Goal: Information Seeking & Learning: Learn about a topic

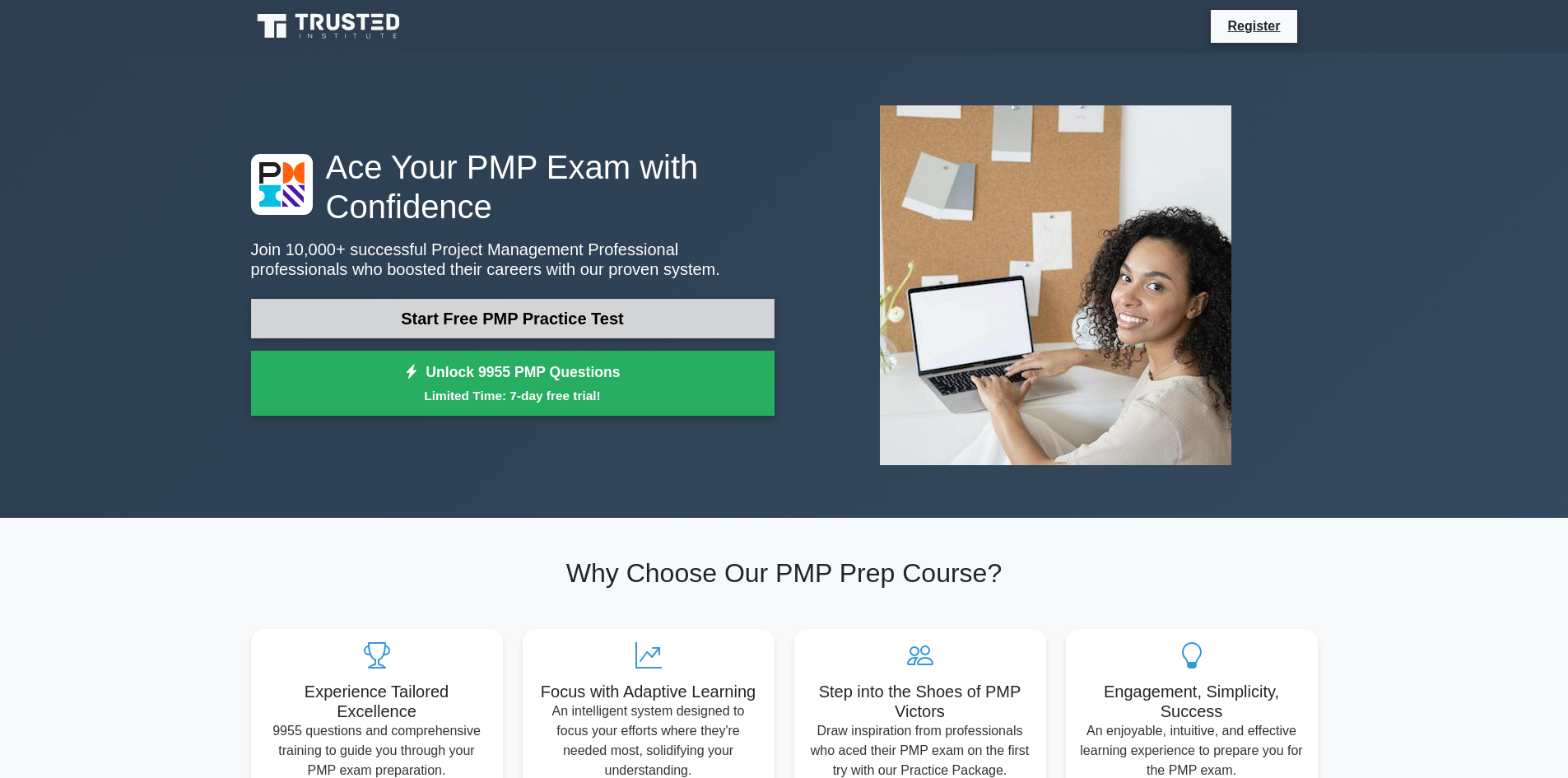
click at [470, 309] on link "Start Free PMP Practice Test" at bounding box center [513, 319] width 524 height 39
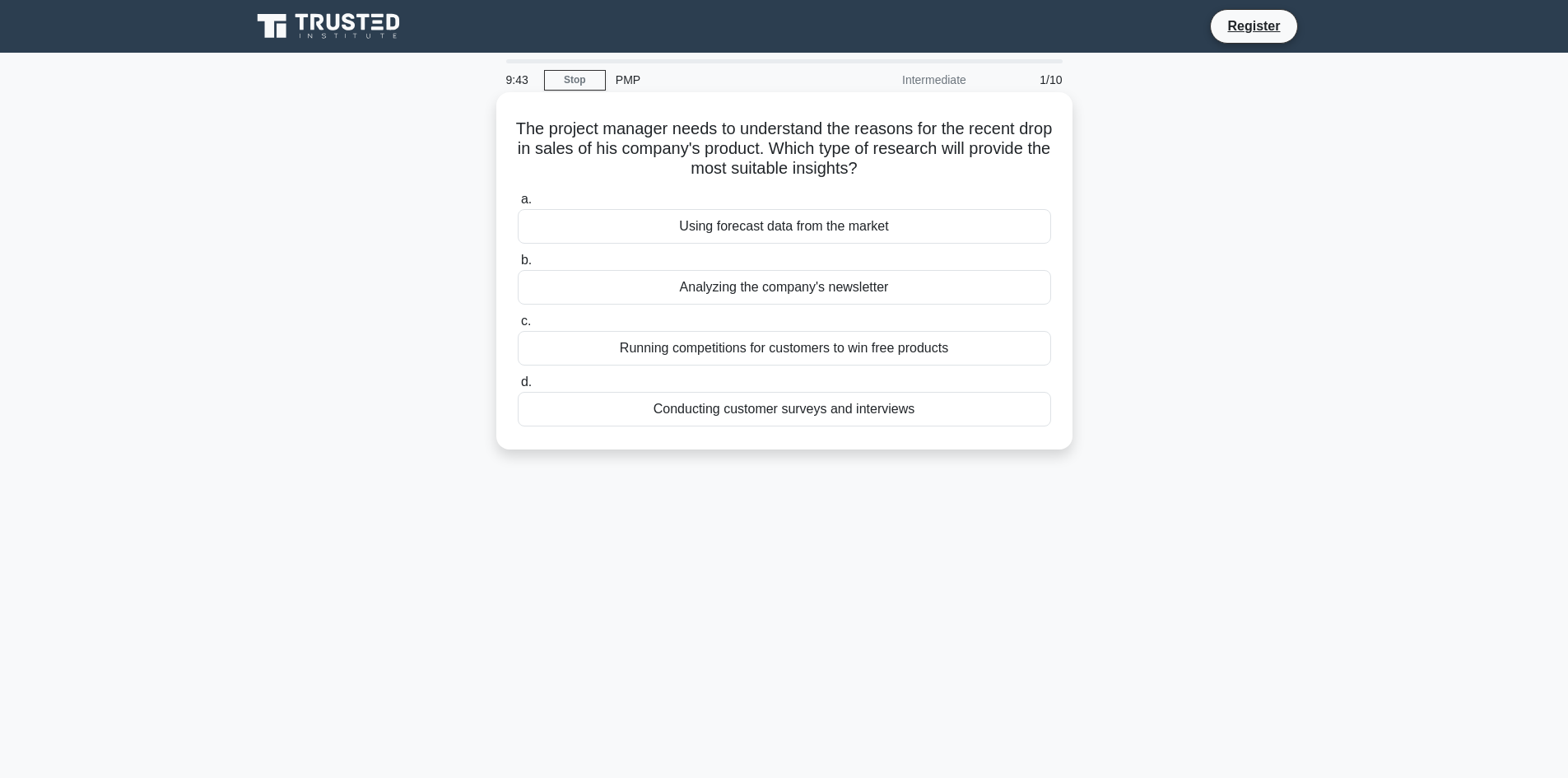
click at [760, 421] on div "Conducting customer surveys and interviews" at bounding box center [784, 408] width 533 height 34
click at [518, 388] on input "d. Conducting customer surveys and interviews" at bounding box center [518, 382] width 0 height 11
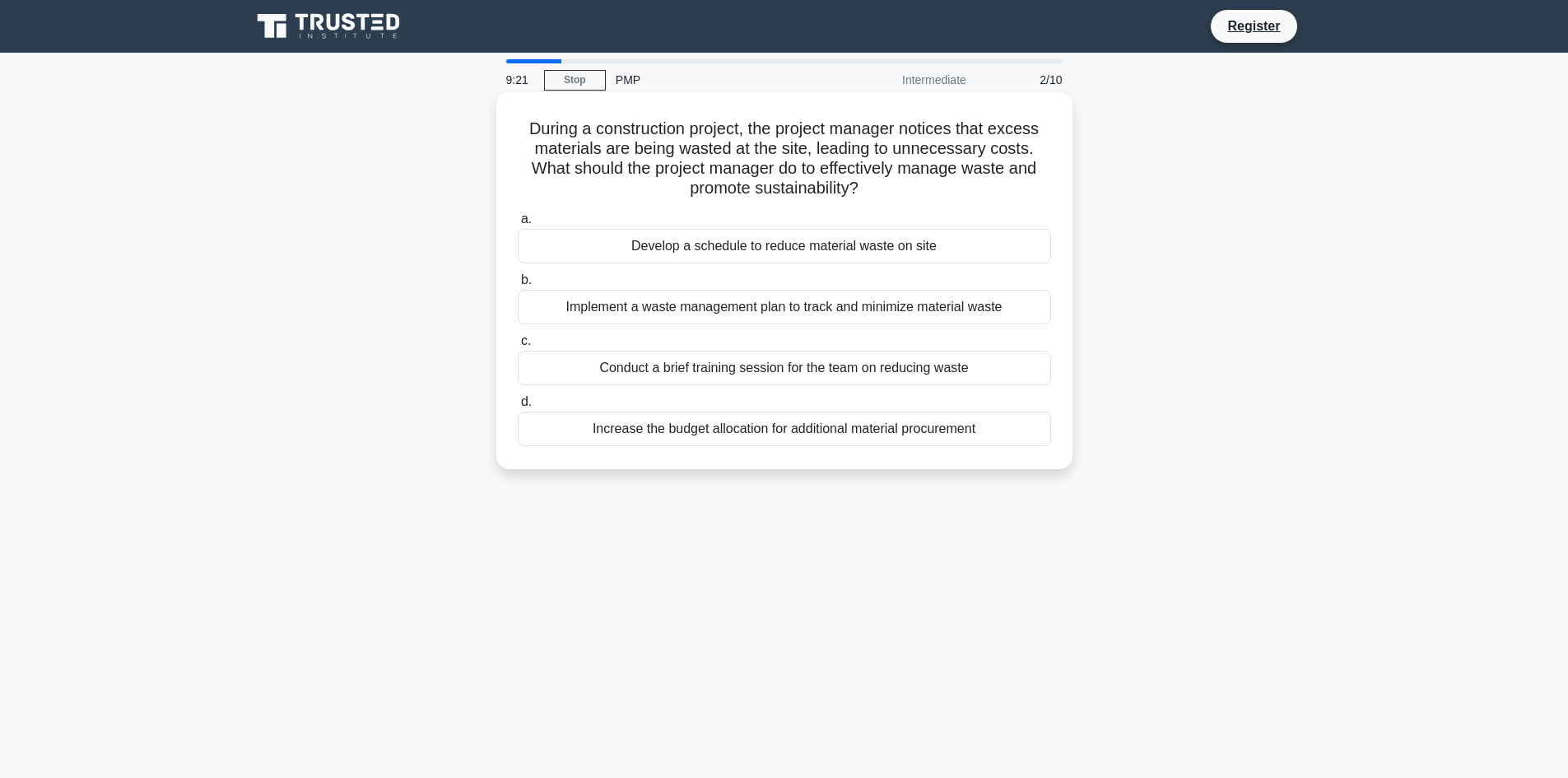
click at [817, 247] on div "Develop a schedule to reduce material waste on site" at bounding box center [784, 246] width 533 height 34
click at [518, 225] on input "a. Develop a schedule to reduce material waste on site" at bounding box center [518, 219] width 0 height 11
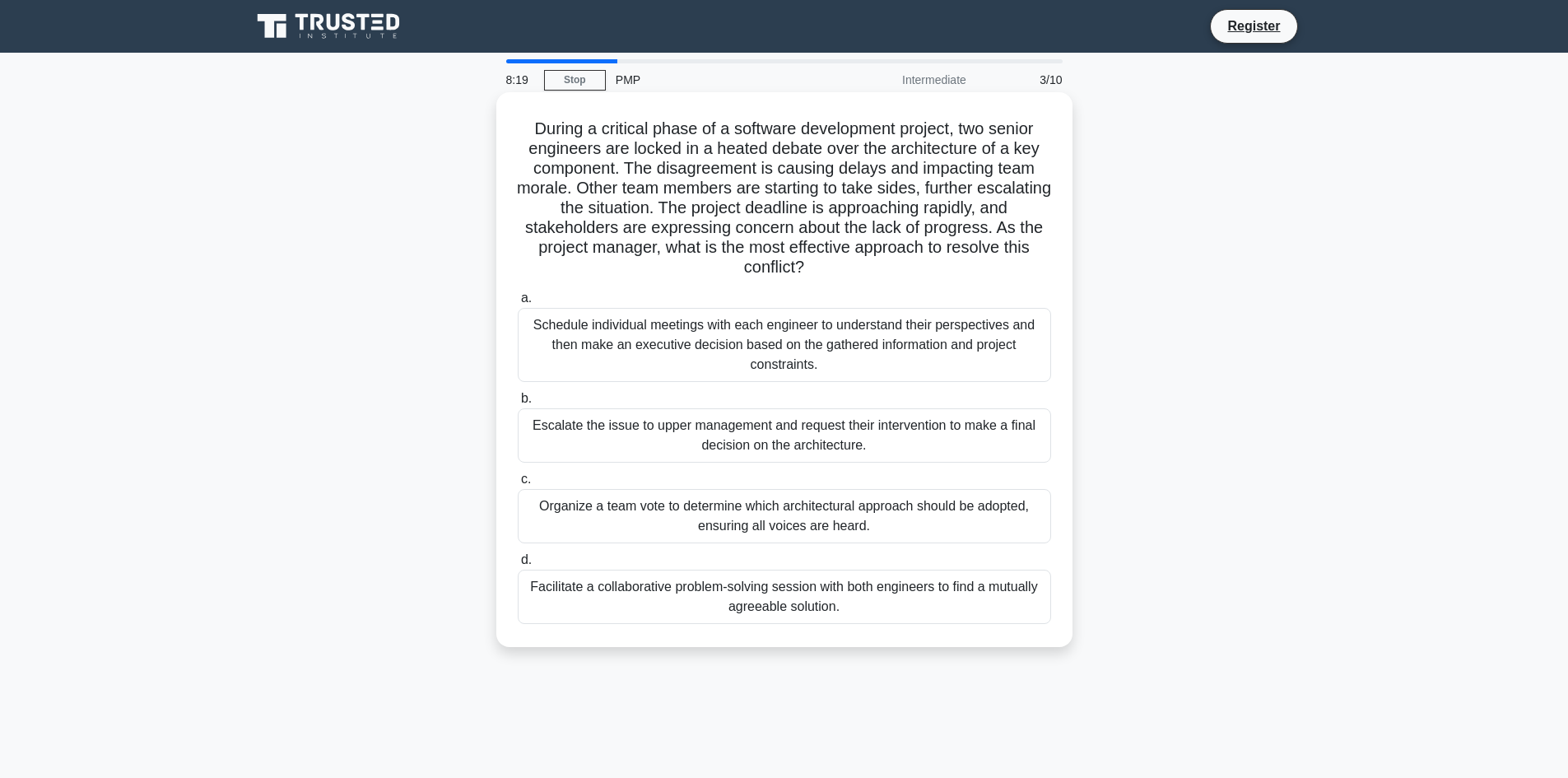
click at [752, 602] on div "Facilitate a collaborative problem-solving session with both engineers to find …" at bounding box center [784, 597] width 533 height 54
click at [518, 566] on input "d. Facilitate a collaborative problem-solving session with both engineers to fi…" at bounding box center [518, 560] width 0 height 11
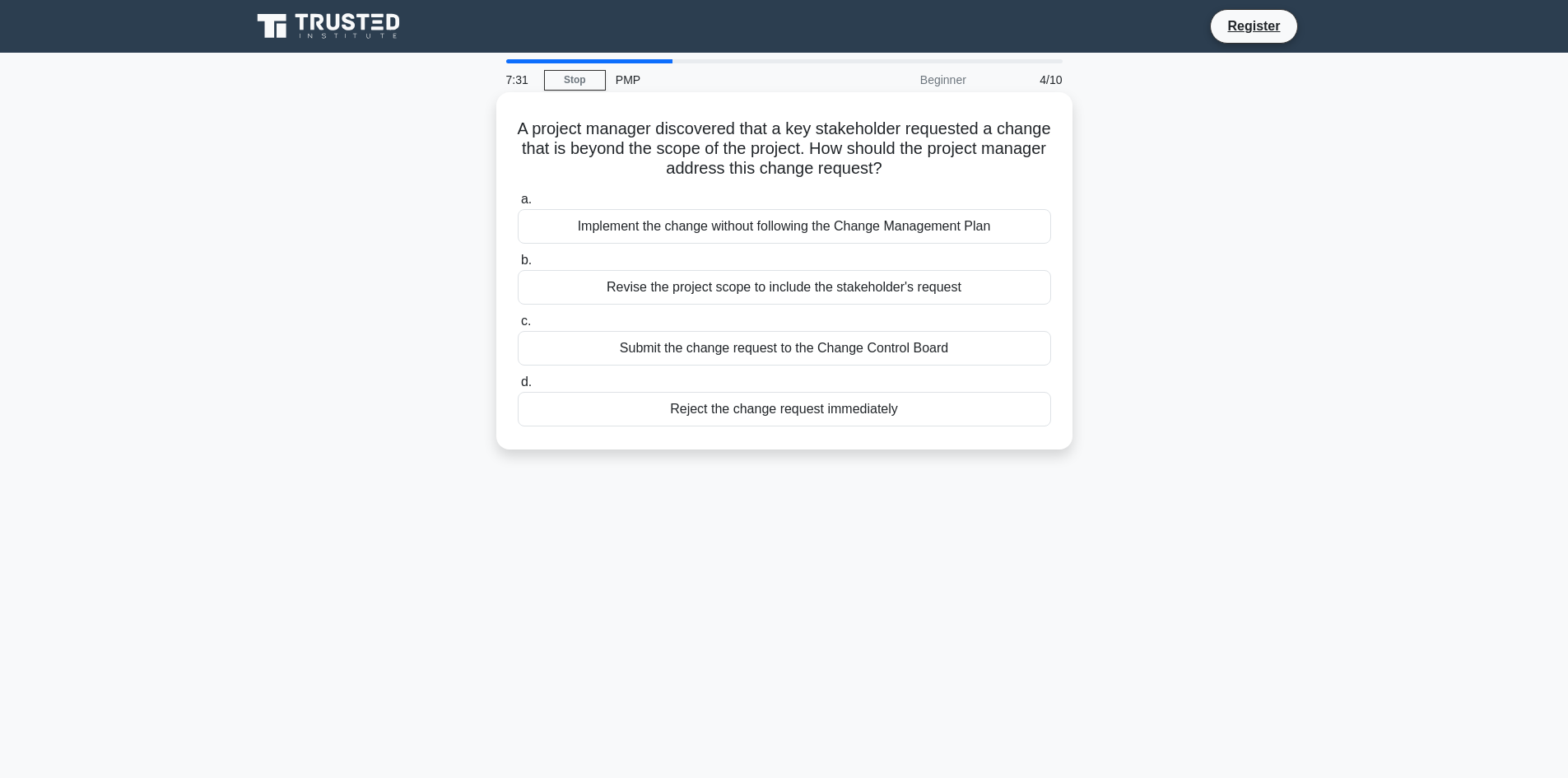
click at [835, 292] on div "Revise the project scope to include the stakeholder's request" at bounding box center [784, 287] width 533 height 34
click at [518, 266] on input "b. Revise the project scope to include the stakeholder's request" at bounding box center [518, 260] width 0 height 11
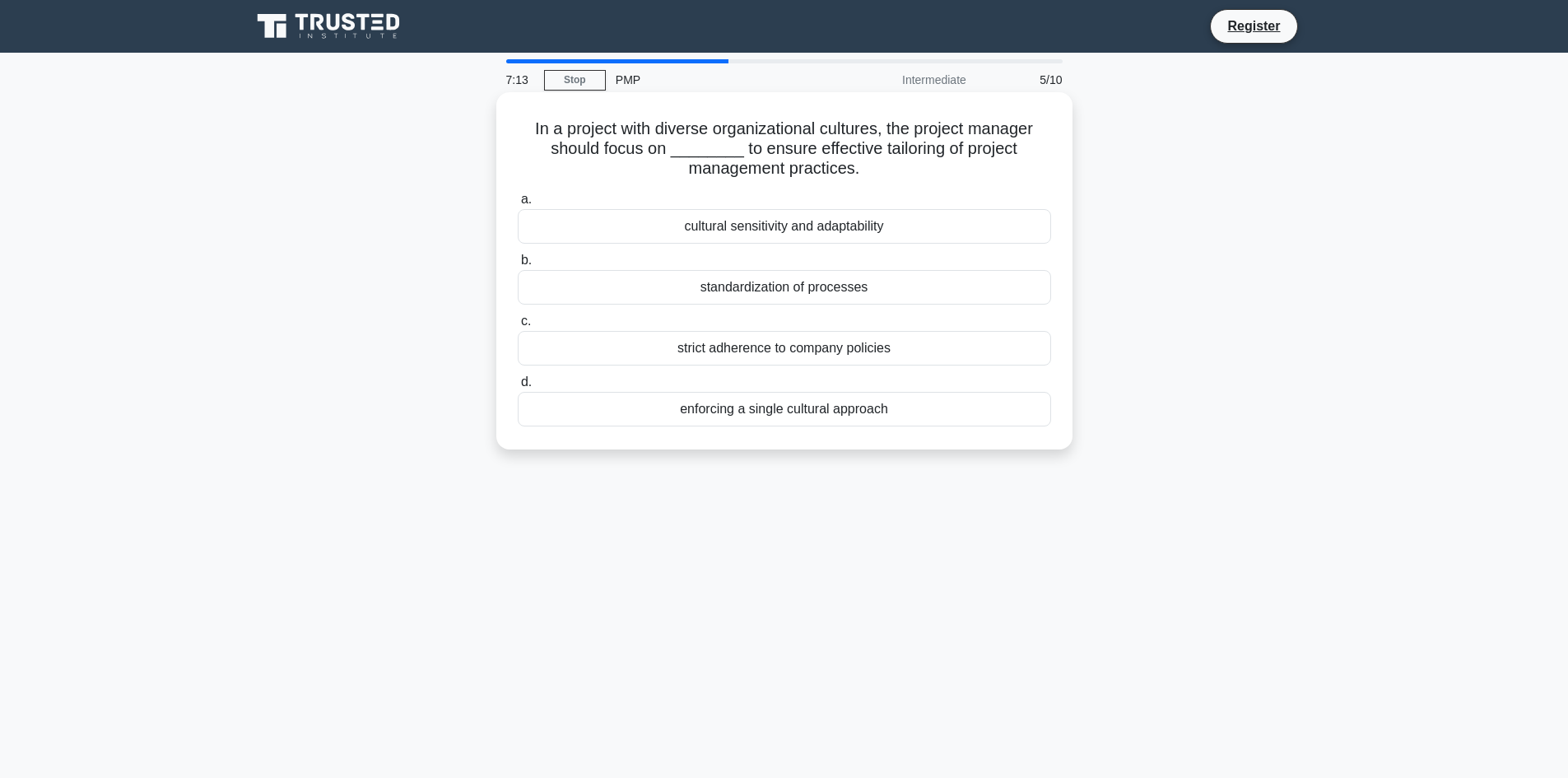
click at [810, 295] on div "standardization of processes" at bounding box center [784, 287] width 533 height 34
click at [518, 266] on input "b. standardization of processes" at bounding box center [518, 260] width 0 height 11
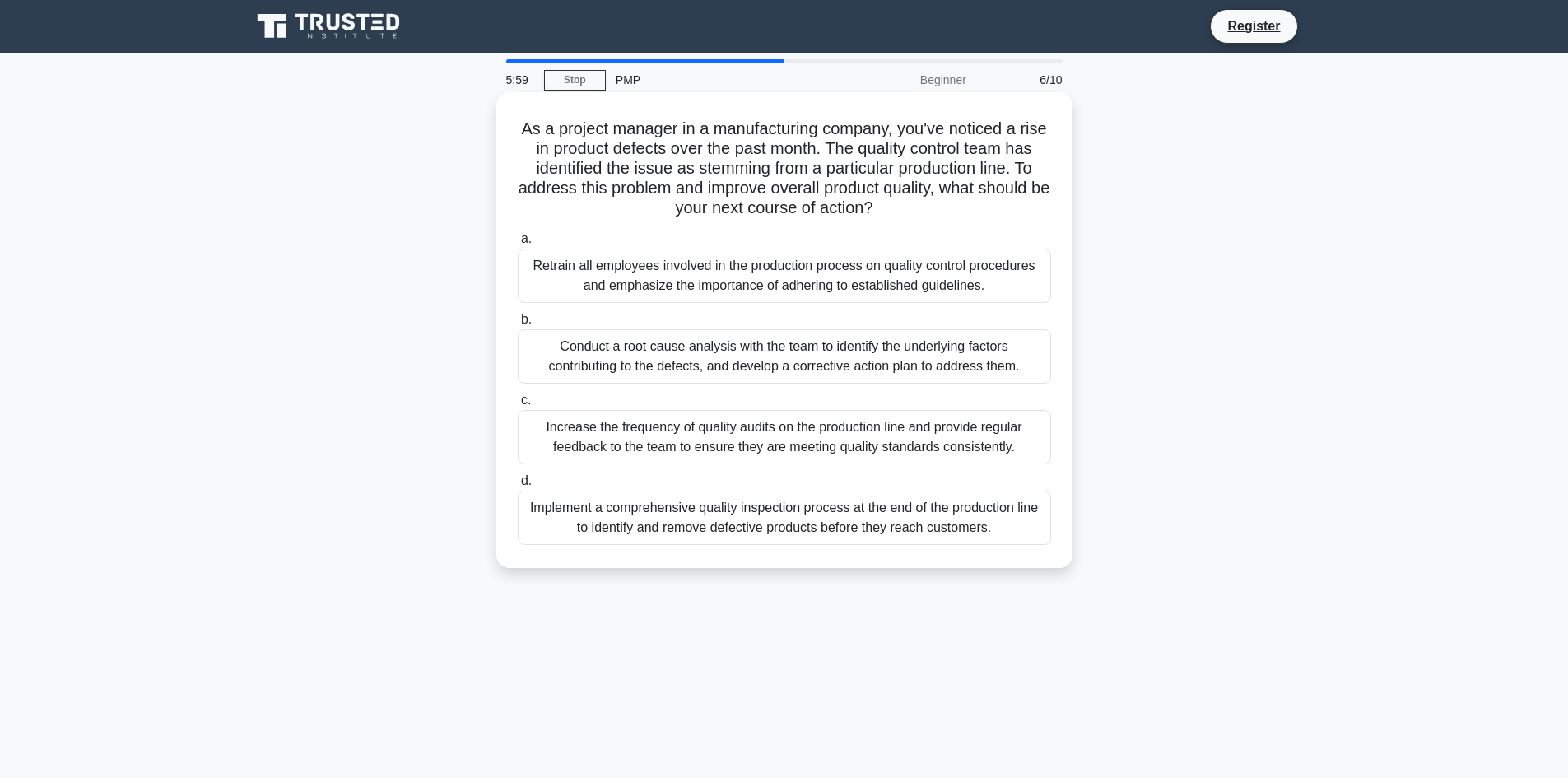
click at [701, 375] on div "Conduct a root cause analysis with the team to identify the underlying factors …" at bounding box center [784, 356] width 533 height 54
click at [518, 325] on input "b. Conduct a root cause analysis with the team to identify the underlying facto…" at bounding box center [518, 319] width 0 height 11
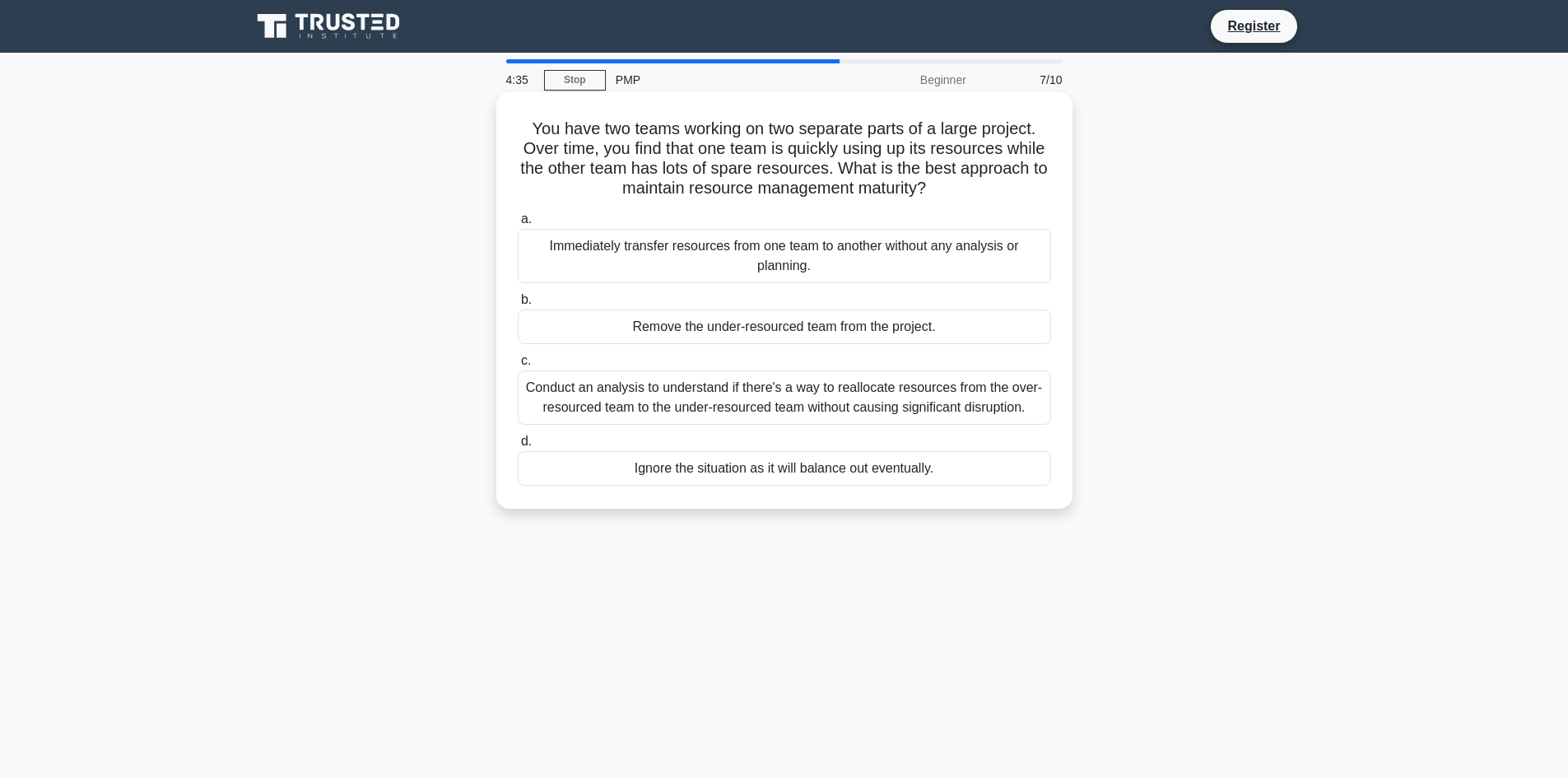
click at [660, 399] on div "Conduct an analysis to understand if there's a way to reallocate resources from…" at bounding box center [784, 397] width 533 height 54
click at [518, 366] on input "c. Conduct an analysis to understand if there's a way to reallocate resources f…" at bounding box center [518, 360] width 0 height 11
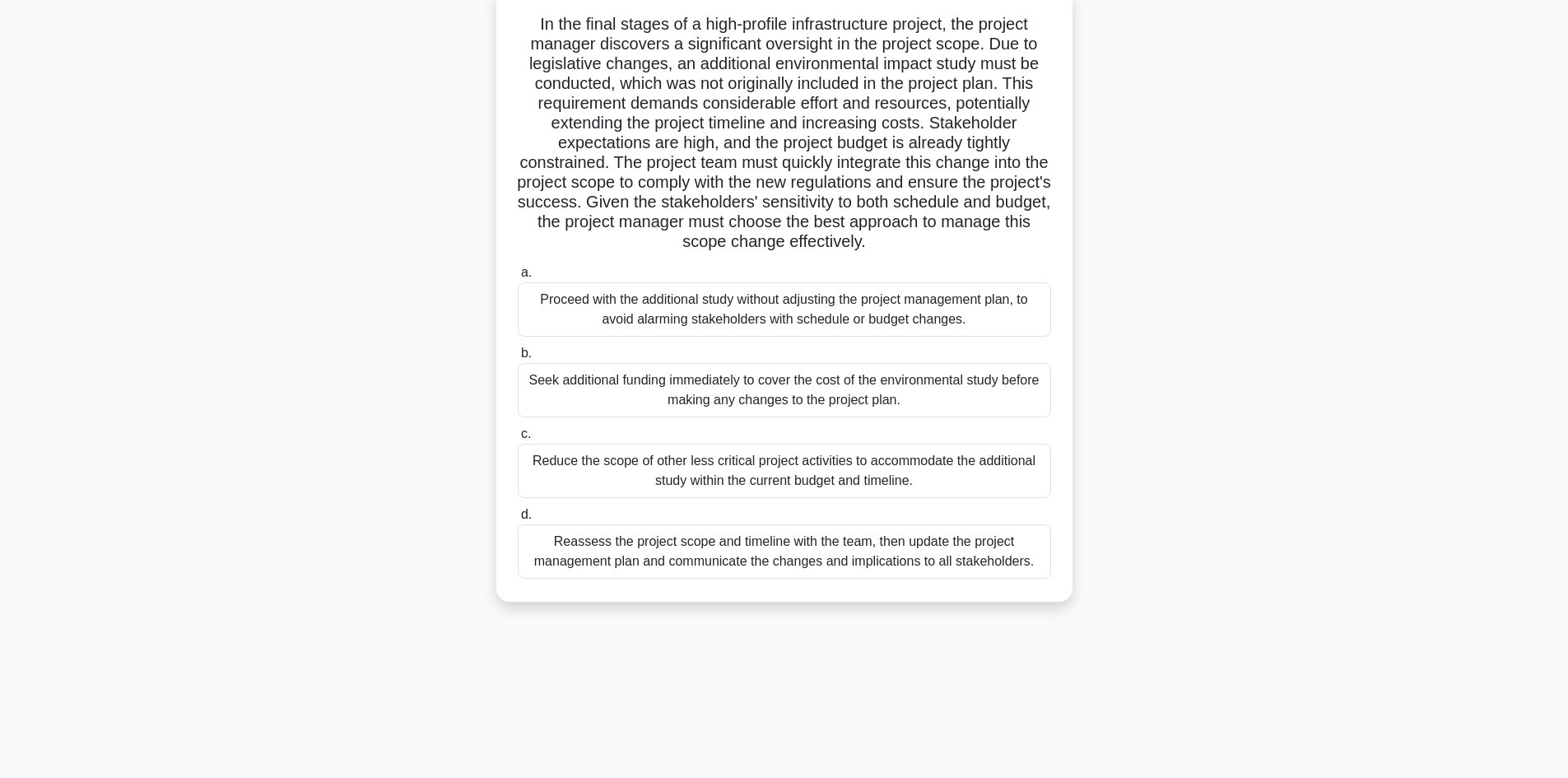
scroll to position [112, 0]
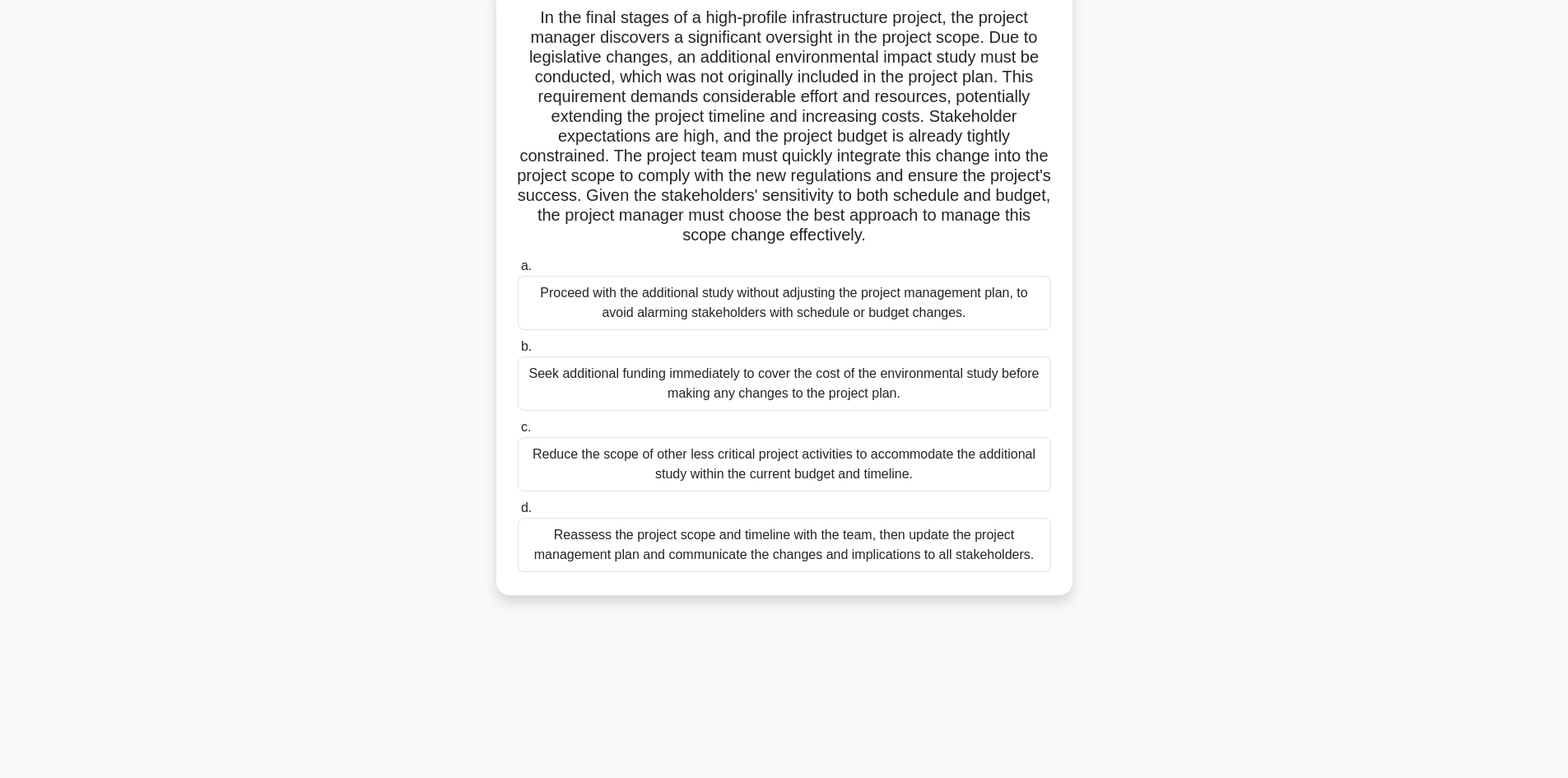
click at [726, 559] on div "Reassess the project scope and timeline with the team, then update the project …" at bounding box center [784, 545] width 533 height 54
click at [518, 514] on input "d. Reassess the project scope and timeline with the team, then update the proje…" at bounding box center [518, 508] width 0 height 11
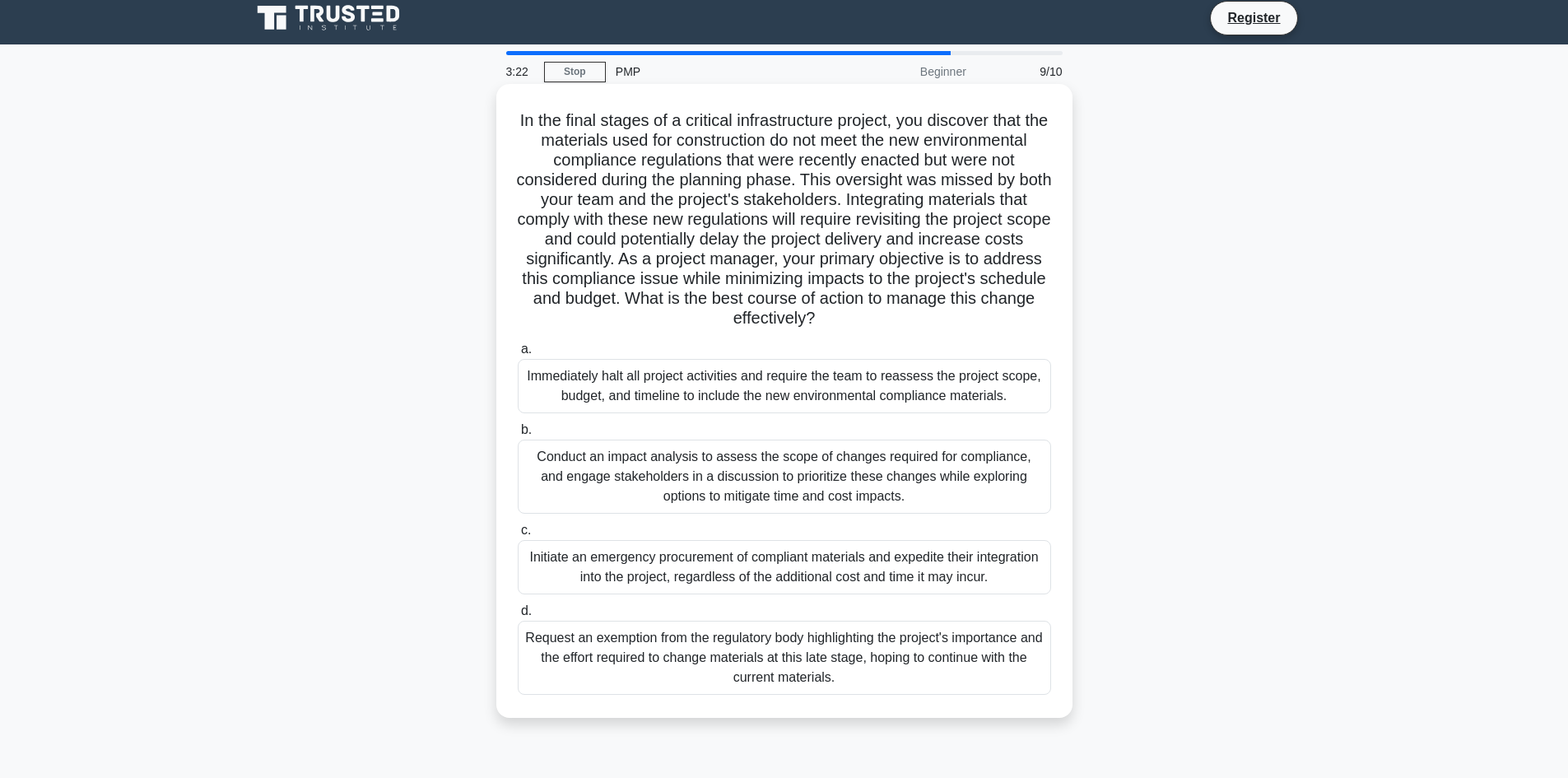
scroll to position [0, 0]
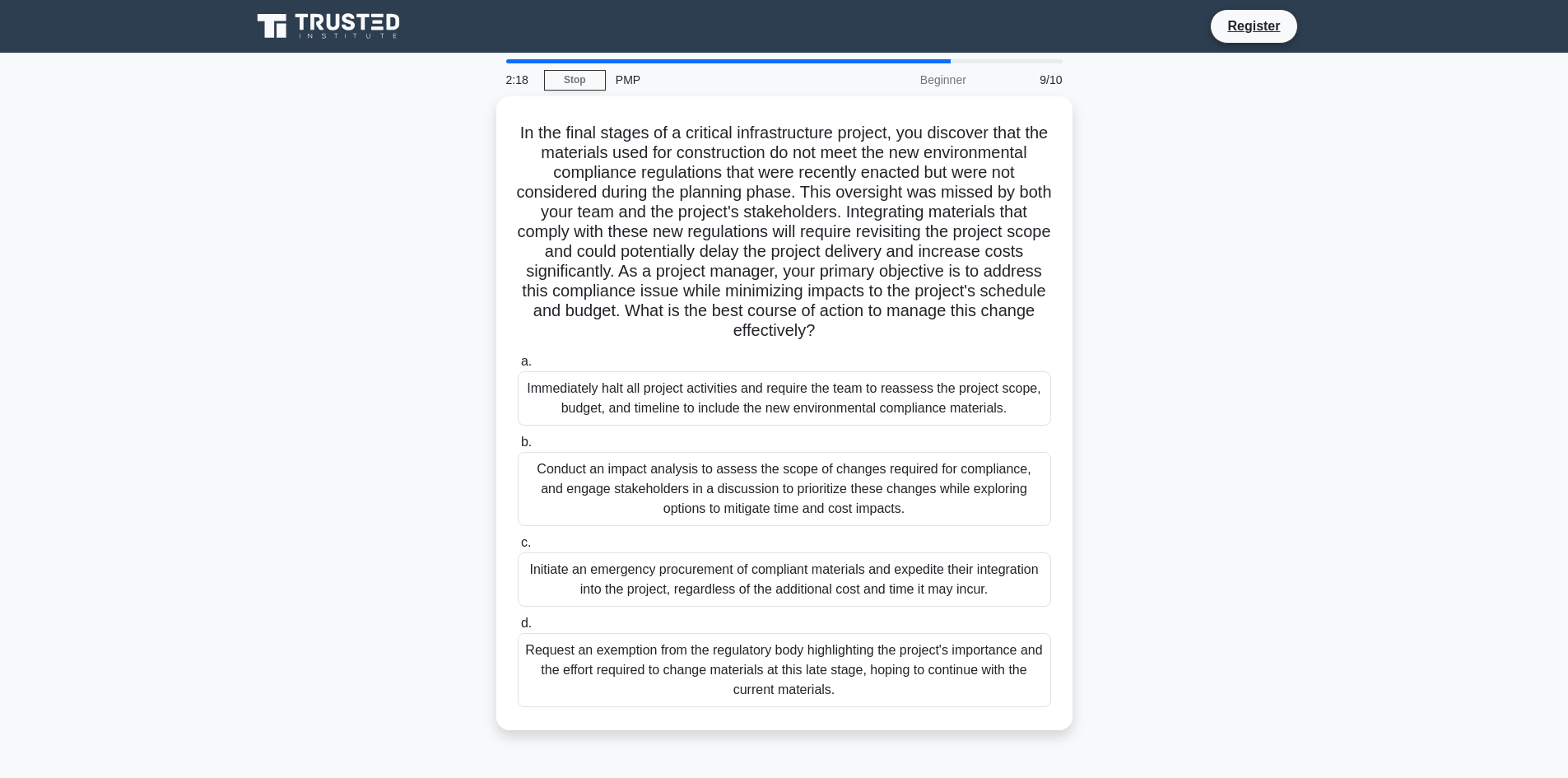
click at [816, 497] on div "Conduct an impact analysis to assess the scope of changes required for complian…" at bounding box center [784, 489] width 533 height 74
click at [518, 448] on input "b. Conduct an impact analysis to assess the scope of changes required for compl…" at bounding box center [518, 443] width 0 height 11
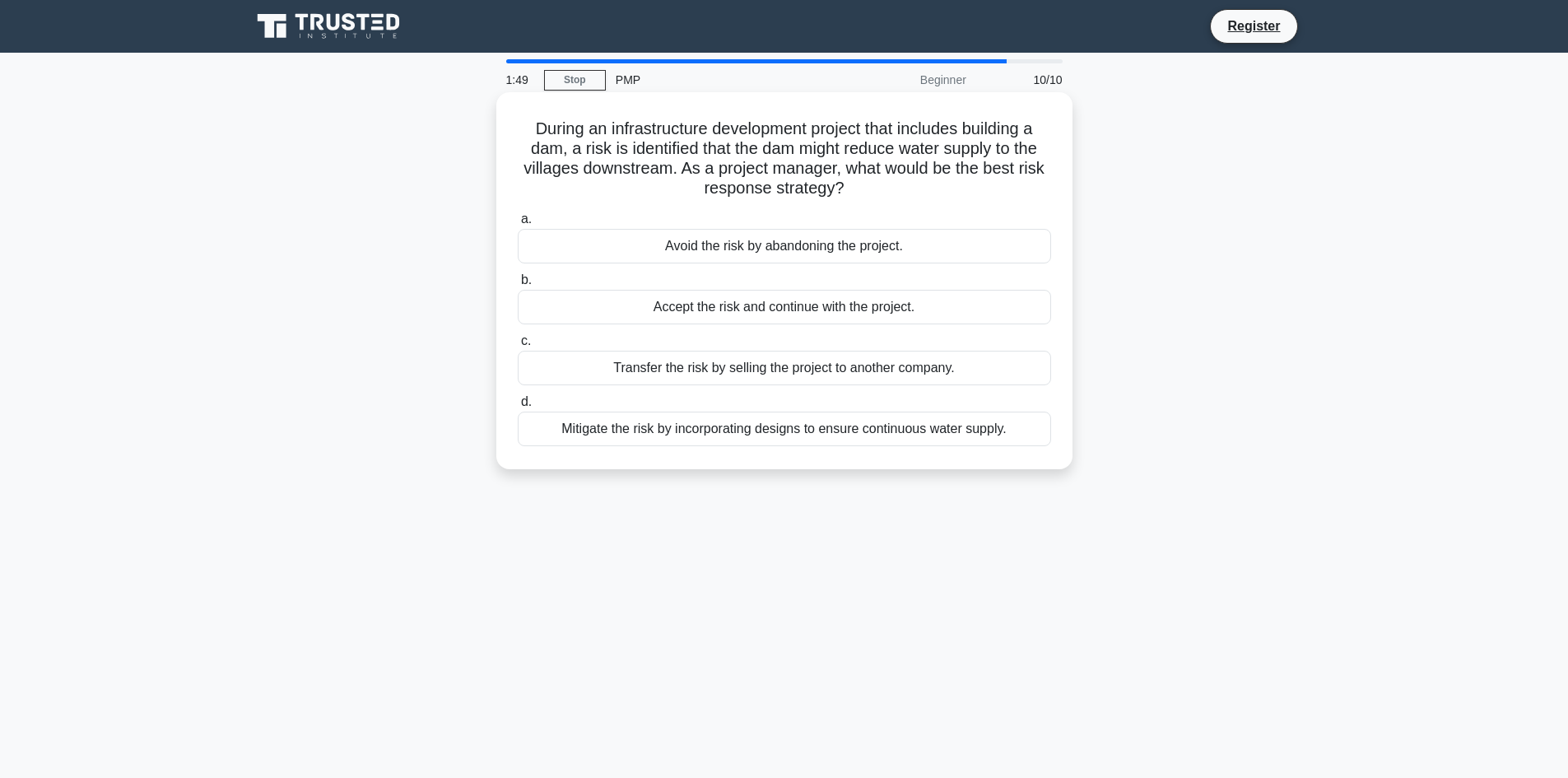
click at [720, 445] on div "Mitigate the risk by incorporating designs to ensure continuous water supply." at bounding box center [784, 428] width 533 height 34
click at [518, 407] on input "d. Mitigate the risk by incorporating designs to ensure continuous water supply." at bounding box center [518, 402] width 0 height 11
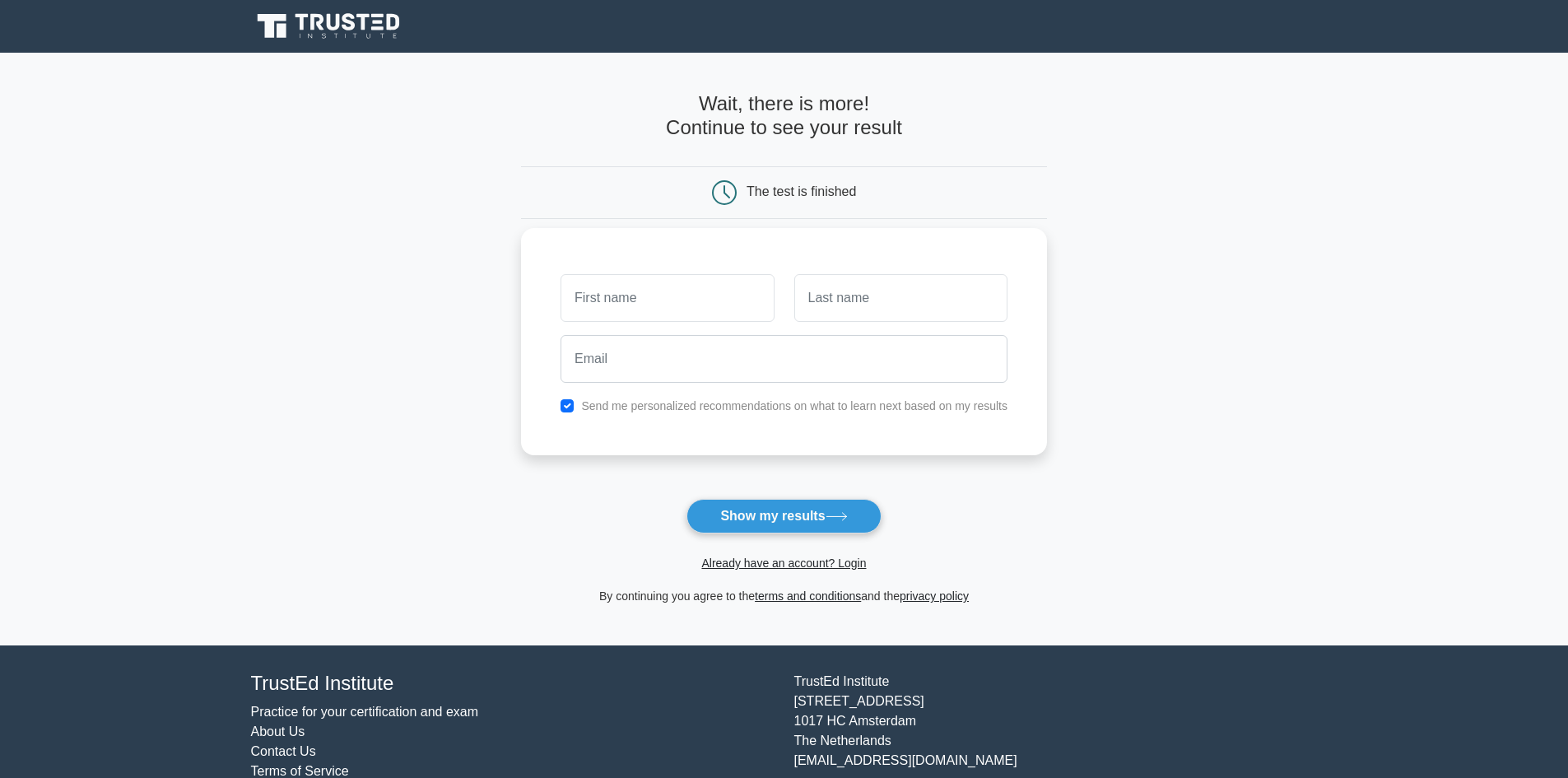
click at [648, 300] on input "text" at bounding box center [667, 298] width 213 height 48
type input "Hari"
click at [926, 289] on input "text" at bounding box center [901, 298] width 213 height 48
type input "priya"
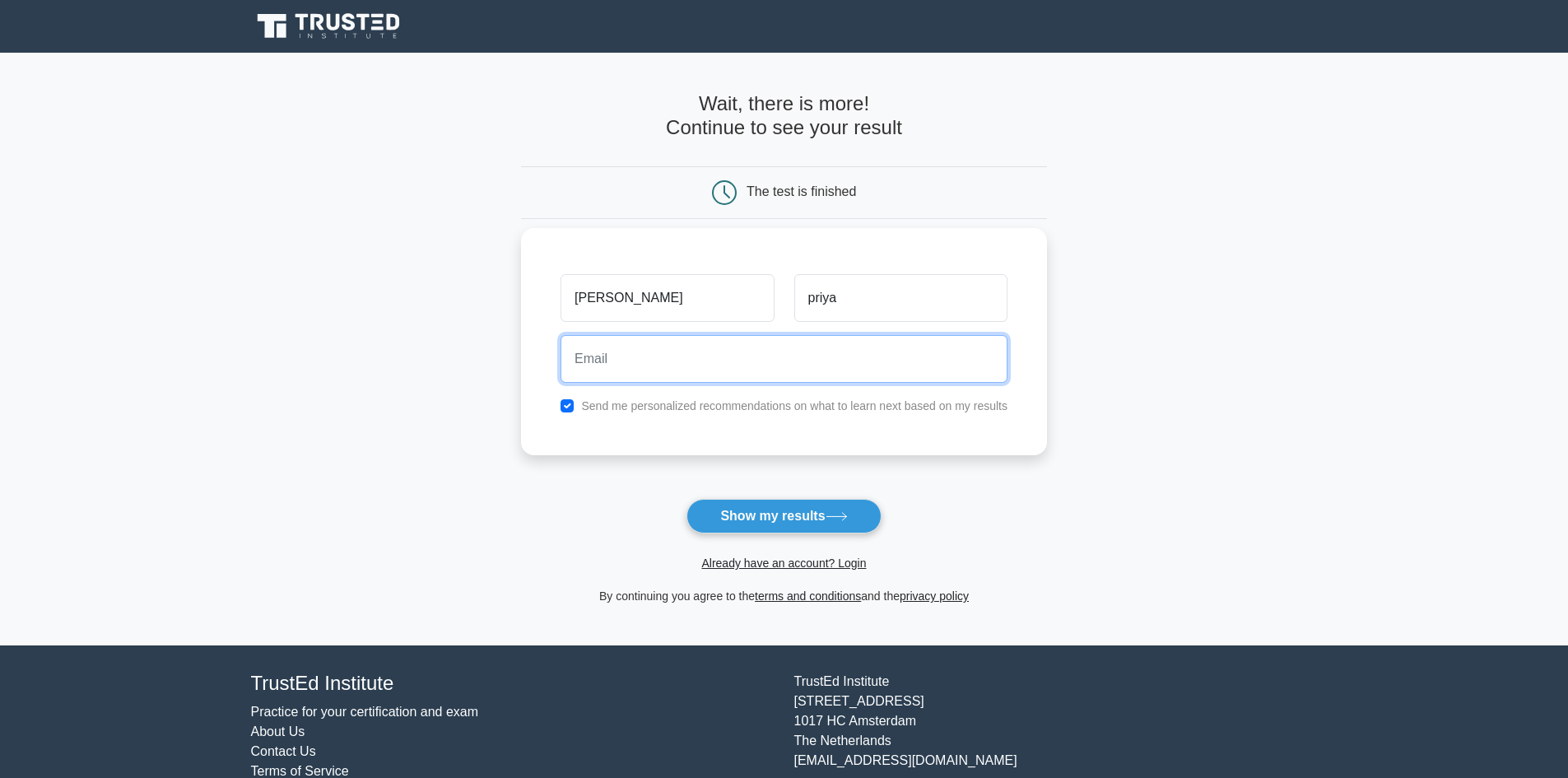
click at [779, 355] on input "email" at bounding box center [784, 359] width 447 height 48
type input "haripriyas2014@gmail.com"
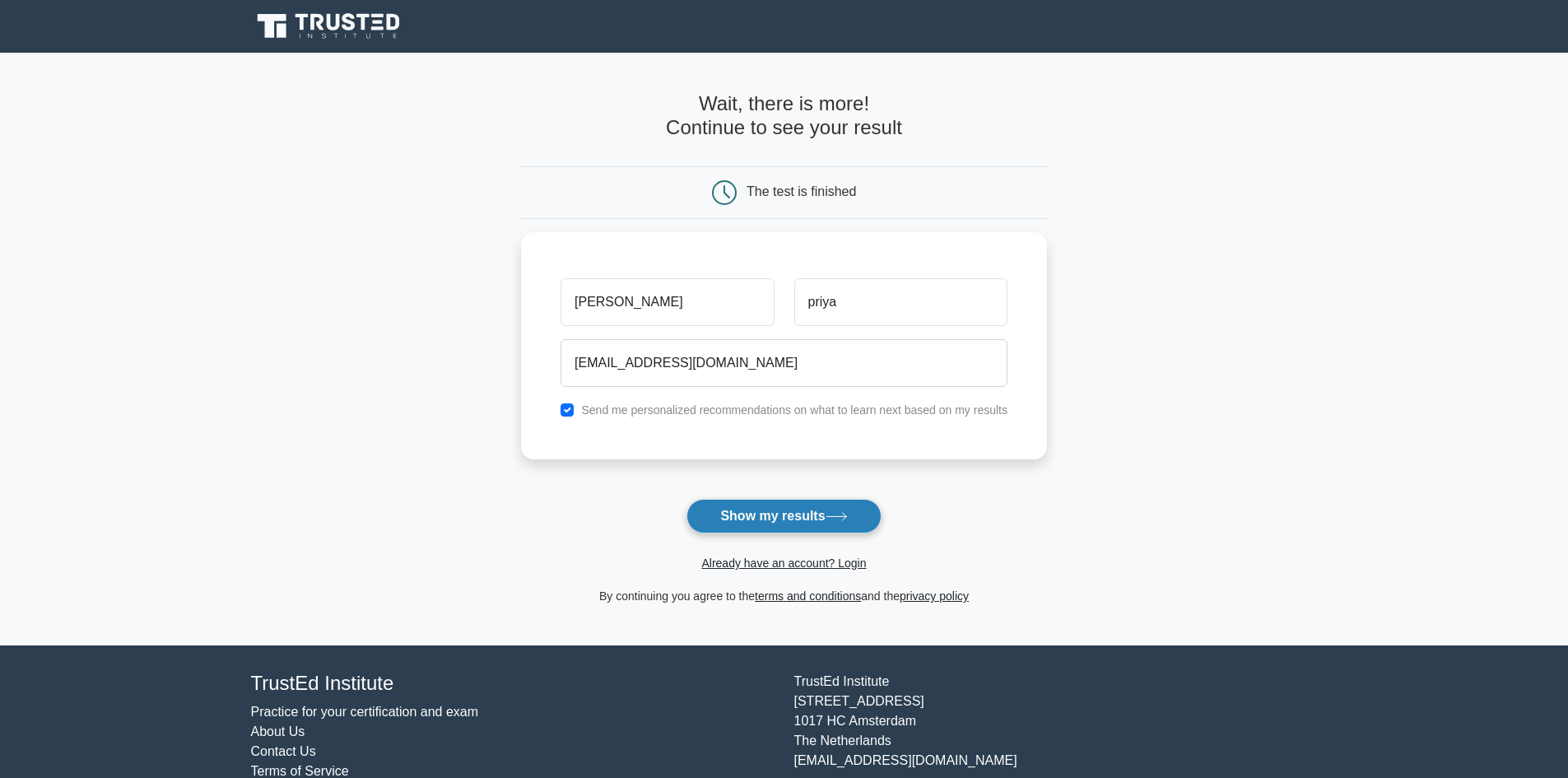
click at [771, 516] on button "Show my results" at bounding box center [784, 516] width 194 height 34
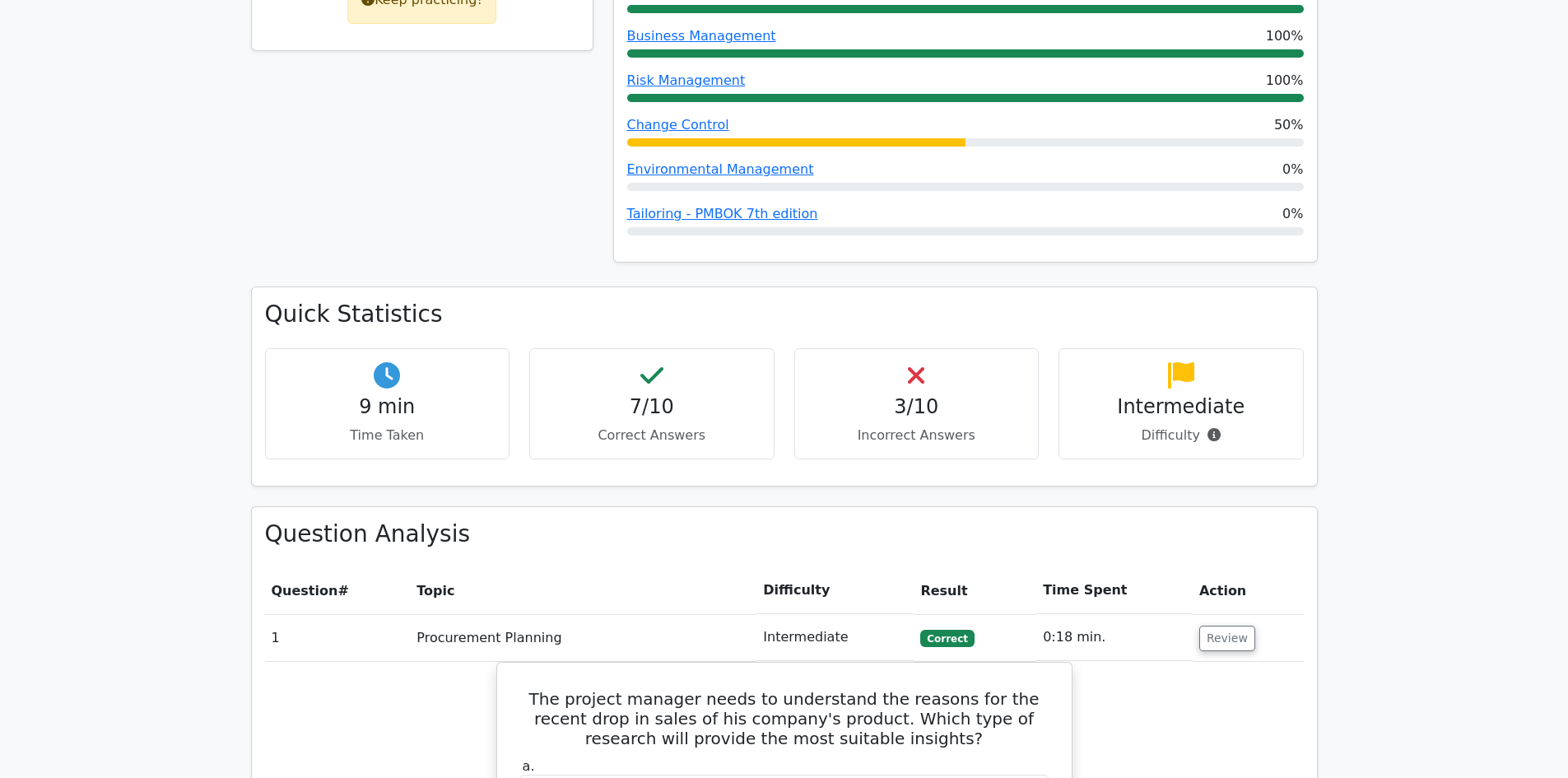
scroll to position [988, 0]
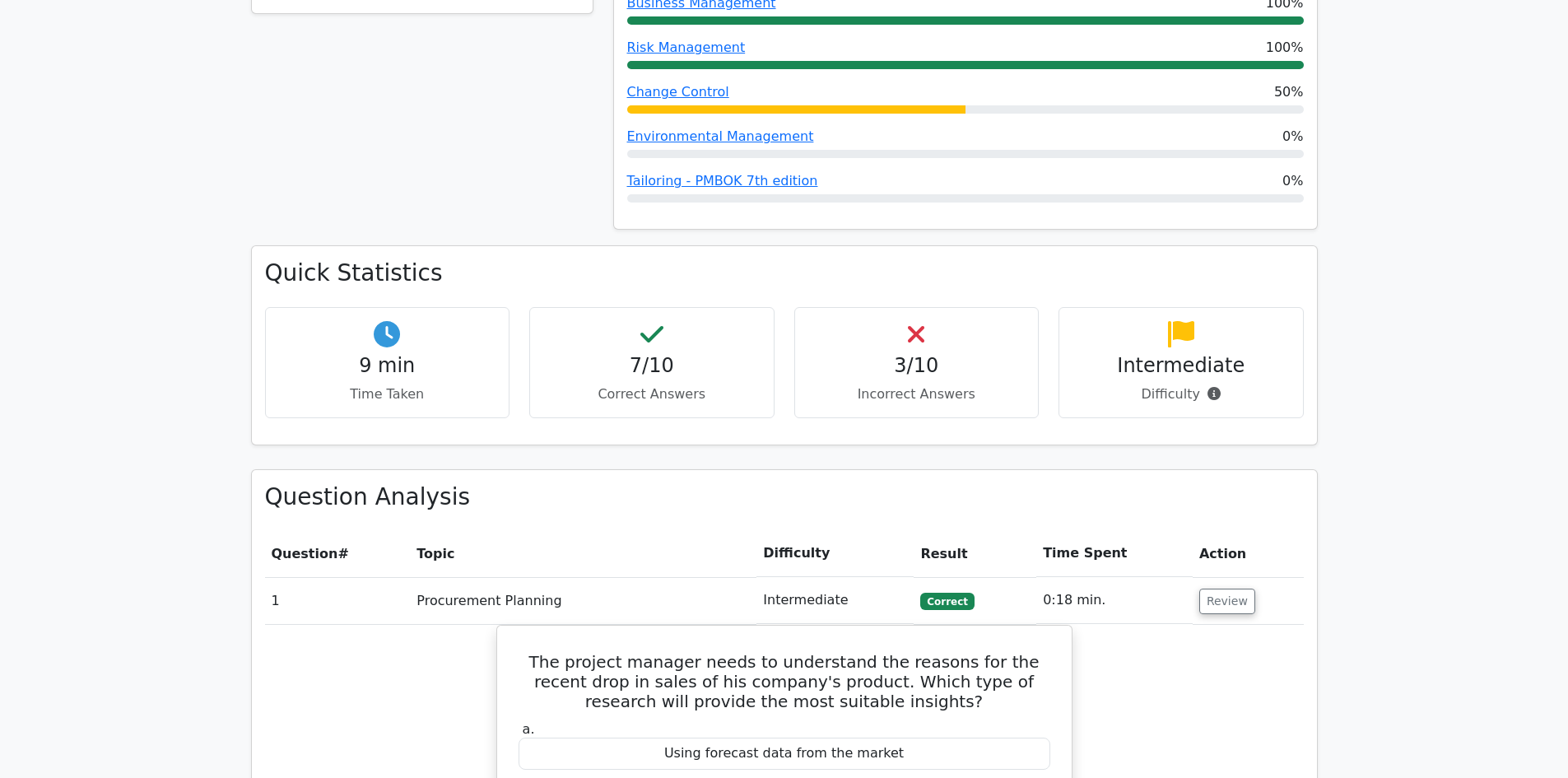
click at [919, 354] on h4 "3/10" at bounding box center [916, 366] width 217 height 23
click at [1186, 385] on p "Difficulty" at bounding box center [1181, 395] width 217 height 20
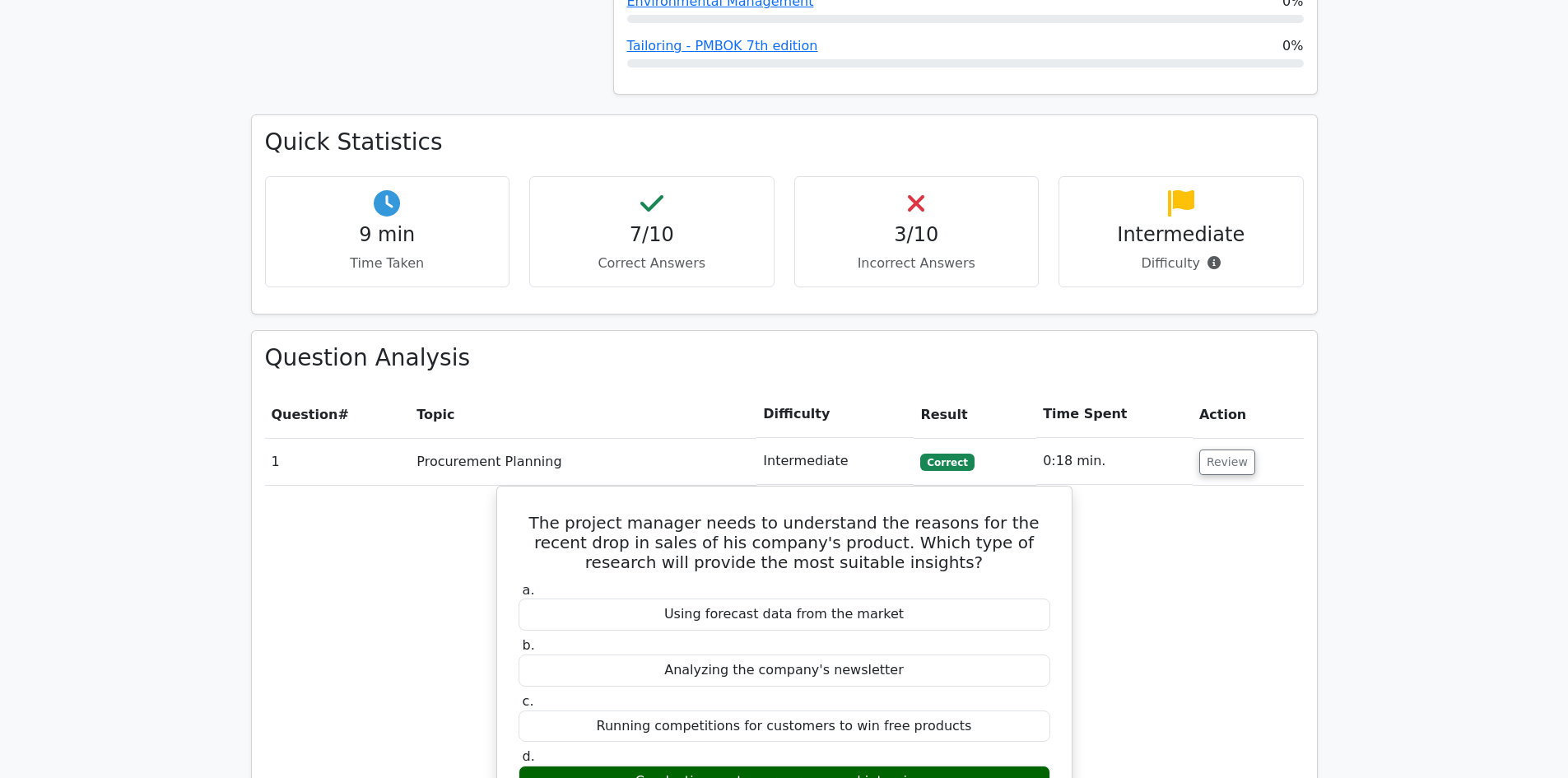
scroll to position [1153, 0]
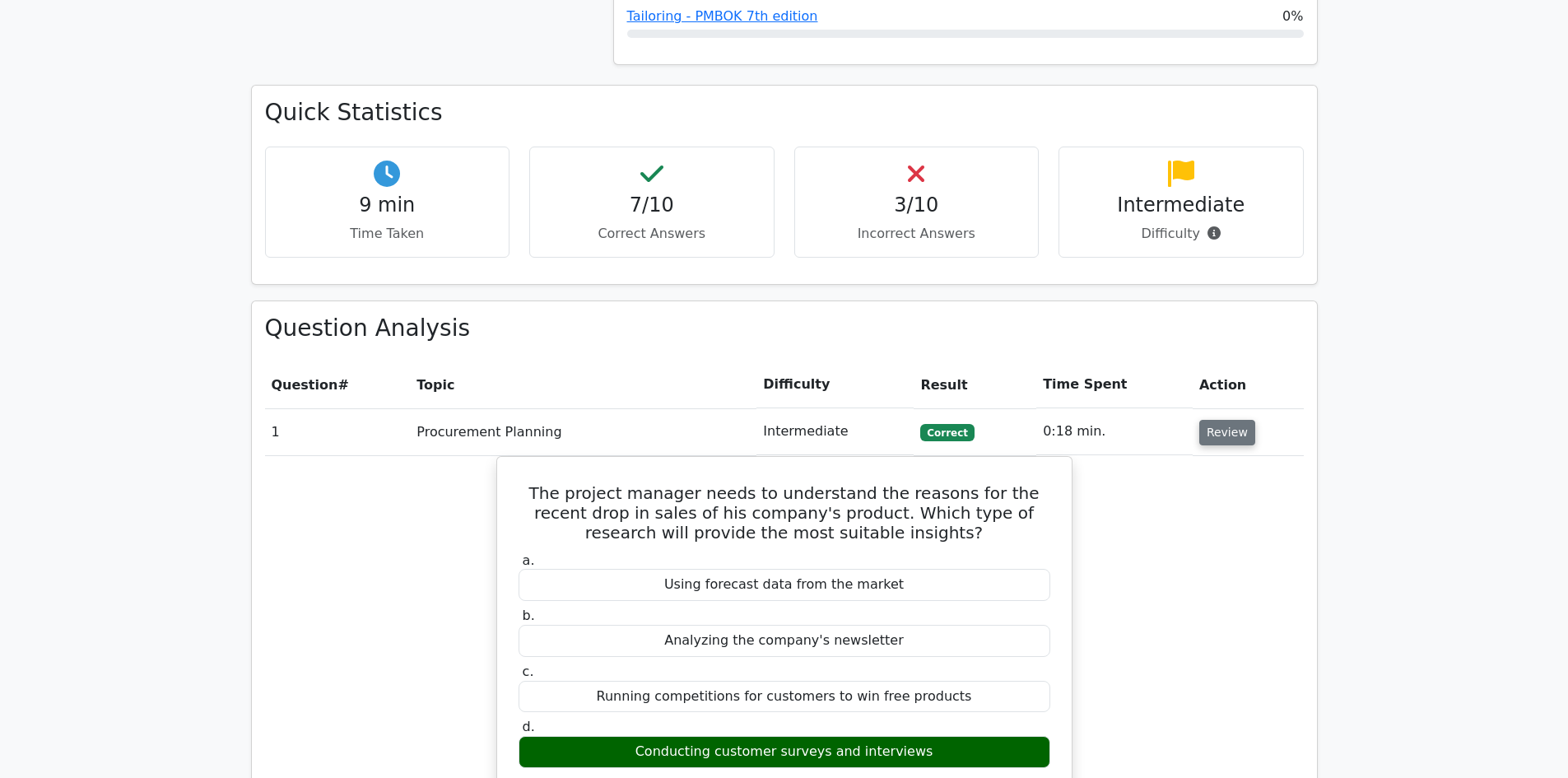
click at [1224, 420] on button "Review" at bounding box center [1227, 433] width 56 height 25
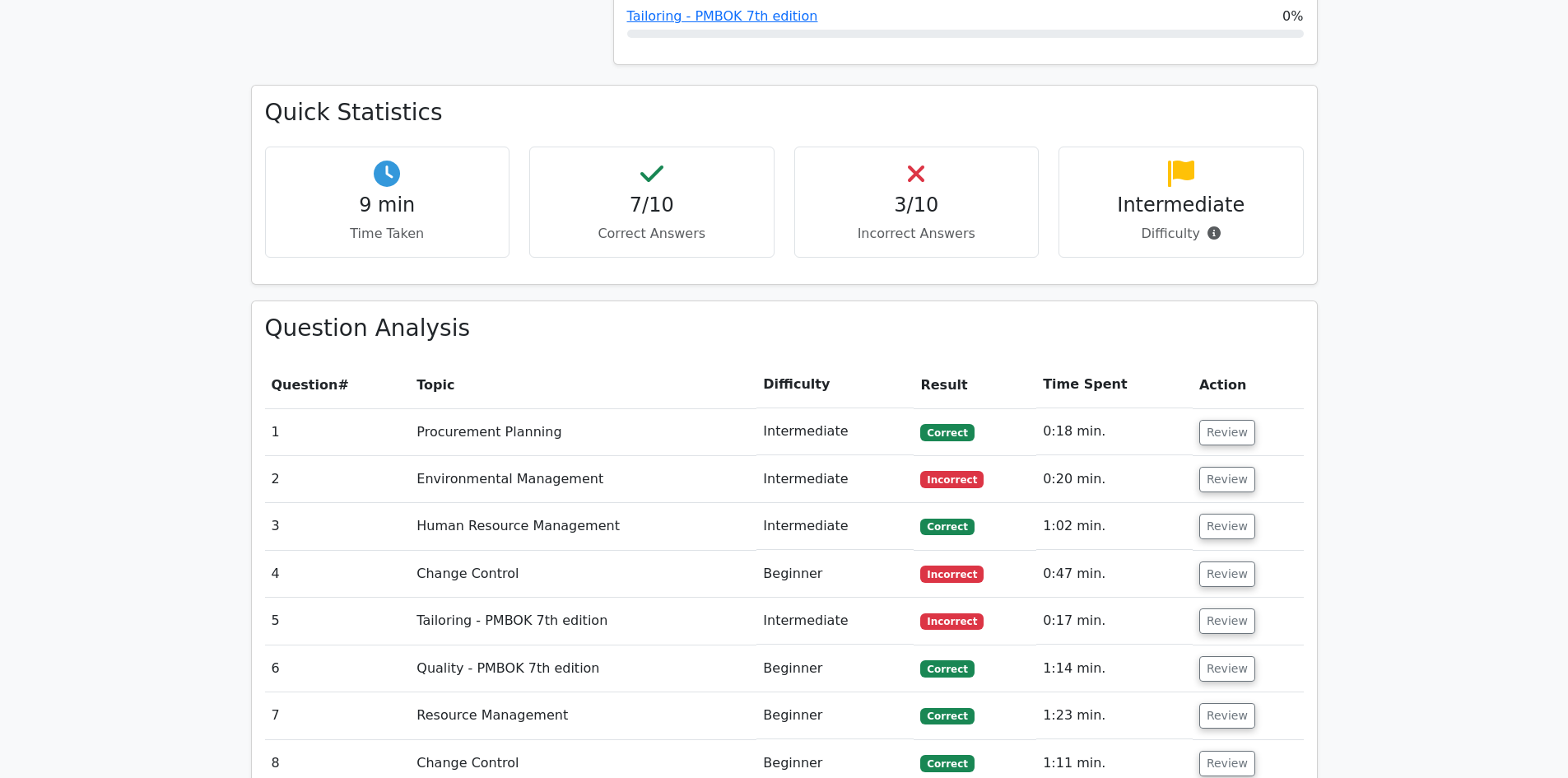
click at [561, 456] on td "Environmental Management" at bounding box center [582, 480] width 346 height 47
click at [1052, 456] on td "0:20 min." at bounding box center [1115, 480] width 157 height 47
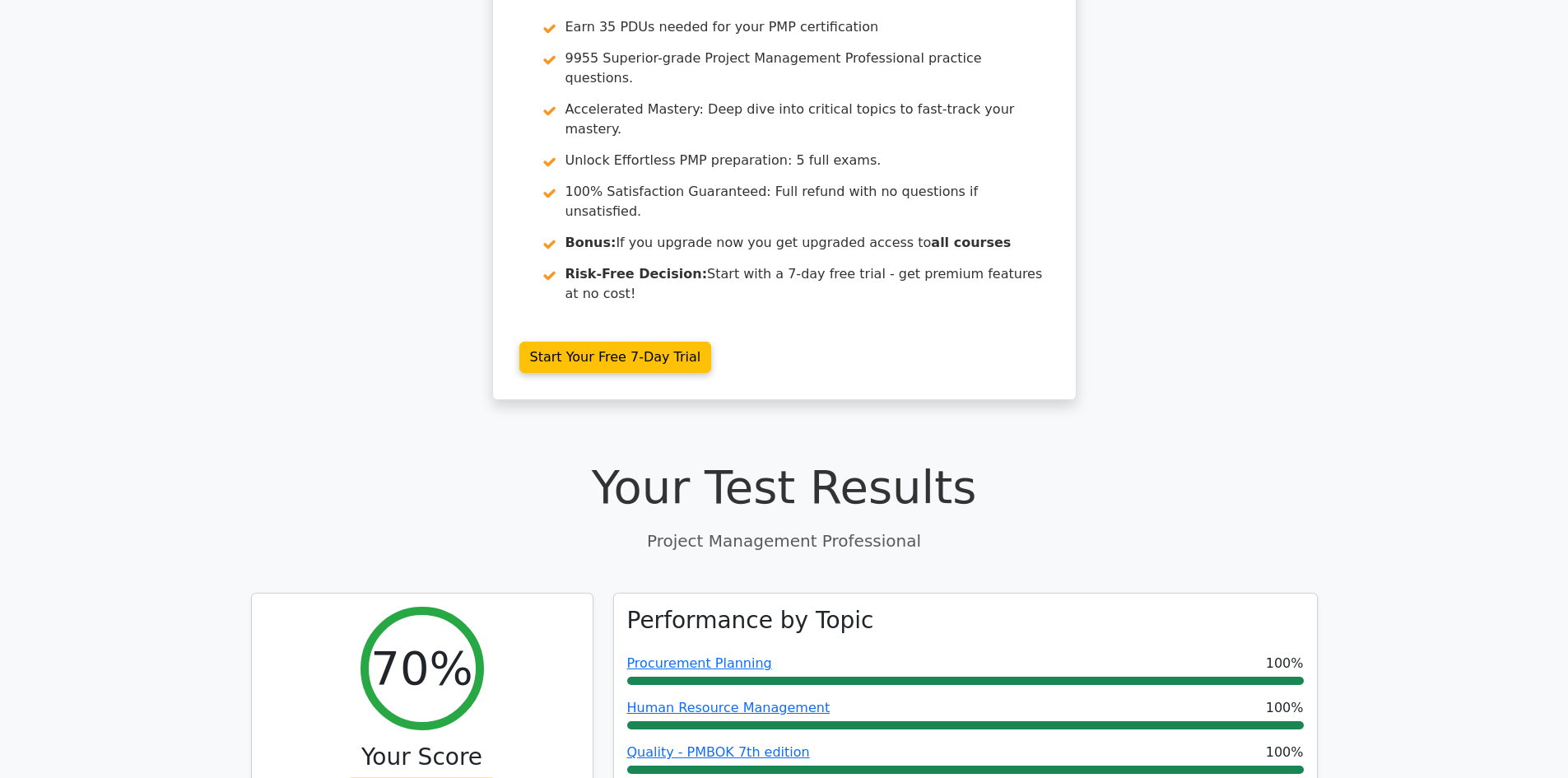
scroll to position [0, 0]
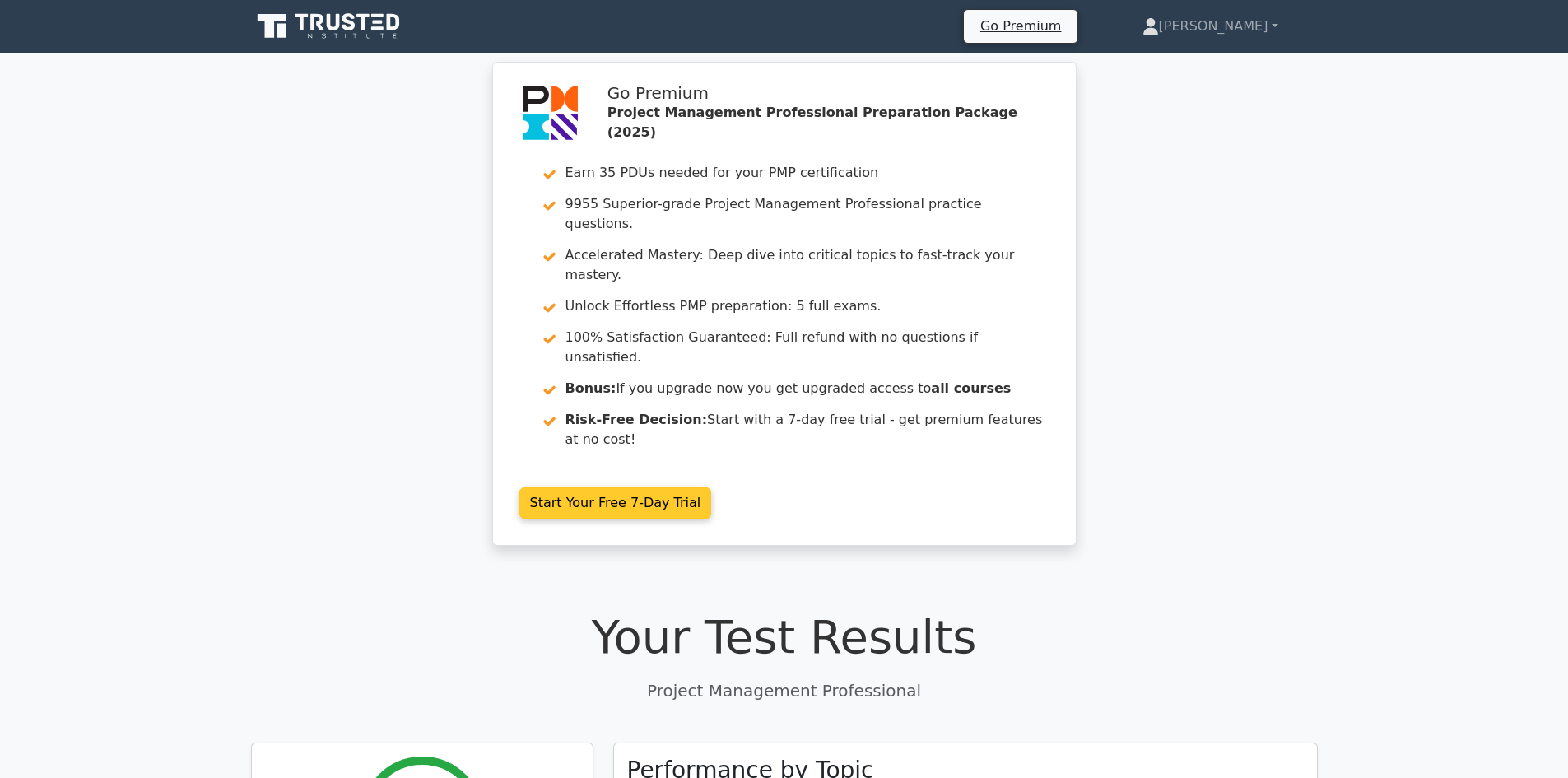
click at [684, 487] on link "Start Your Free 7-Day Trial" at bounding box center [616, 502] width 193 height 31
